Goal: Information Seeking & Learning: Learn about a topic

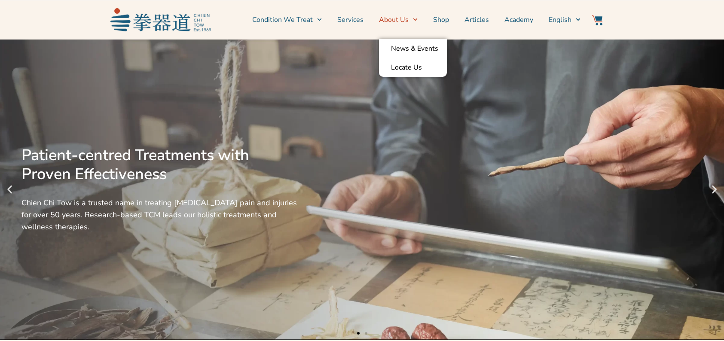
click at [402, 18] on link "About Us" at bounding box center [398, 19] width 39 height 21
click at [395, 47] on link "News & Events" at bounding box center [413, 48] width 68 height 19
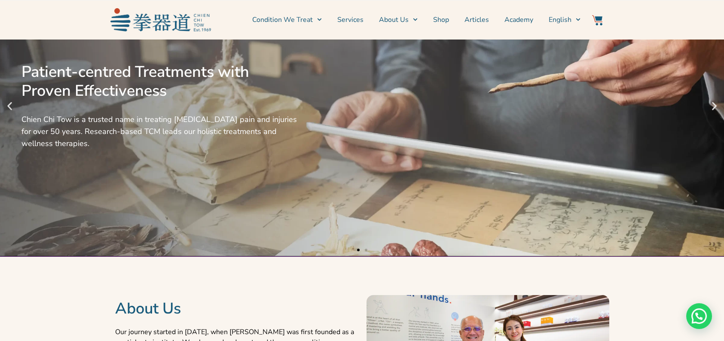
scroll to position [86, 0]
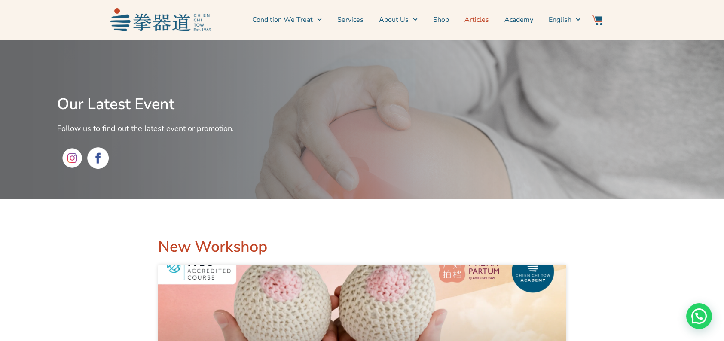
click at [468, 19] on link "Articles" at bounding box center [477, 19] width 24 height 21
